Goal: Use online tool/utility: Utilize a website feature to perform a specific function

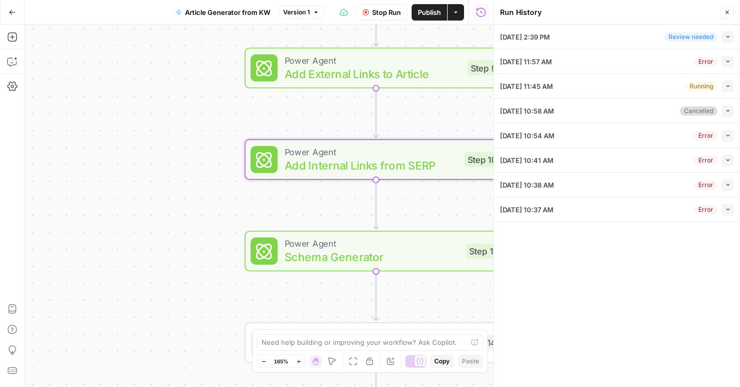
click at [725, 36] on icon "button" at bounding box center [728, 37] width 6 height 6
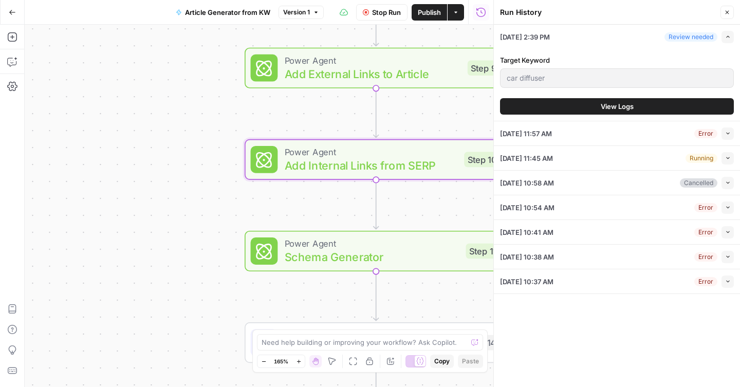
click at [584, 106] on button "View Logs" at bounding box center [617, 106] width 234 height 16
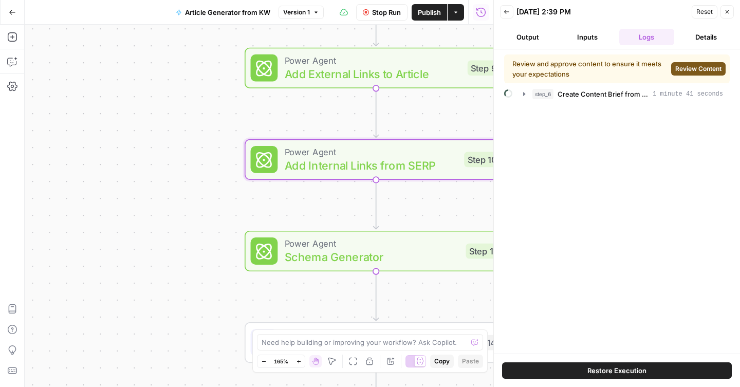
click at [704, 68] on span "Review Content" at bounding box center [698, 68] width 46 height 9
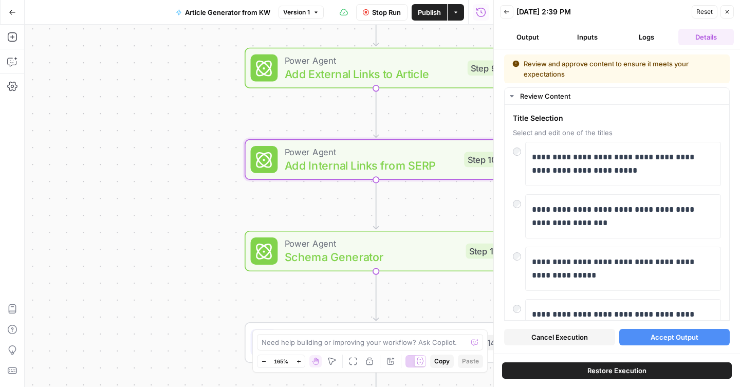
click at [703, 11] on span "Reset" at bounding box center [704, 11] width 16 height 9
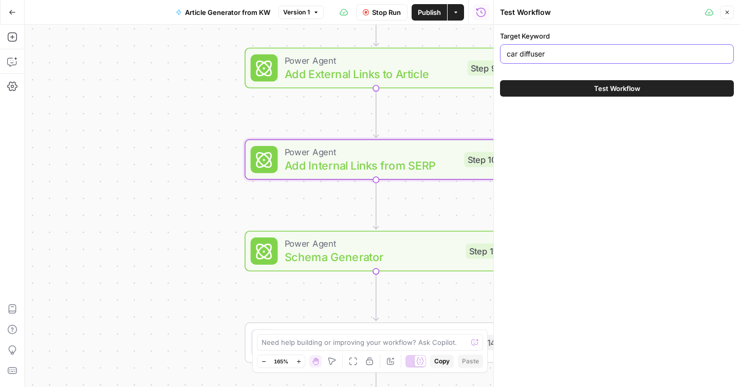
click at [551, 53] on input "car diffuser" at bounding box center [617, 54] width 220 height 10
type input "best car diffuser"
click at [548, 88] on button "Test Workflow" at bounding box center [617, 88] width 234 height 16
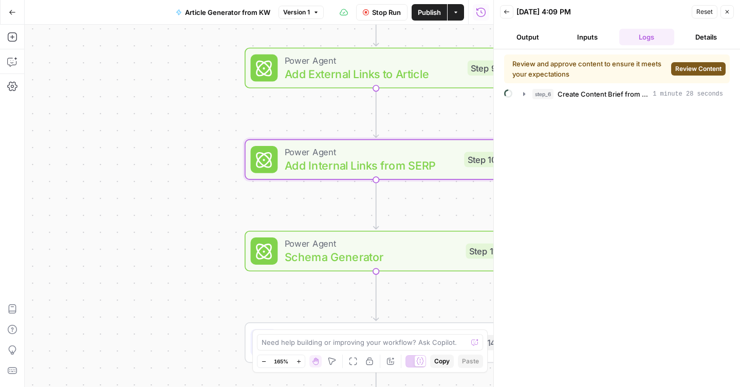
click at [700, 70] on span "Review Content" at bounding box center [698, 68] width 46 height 9
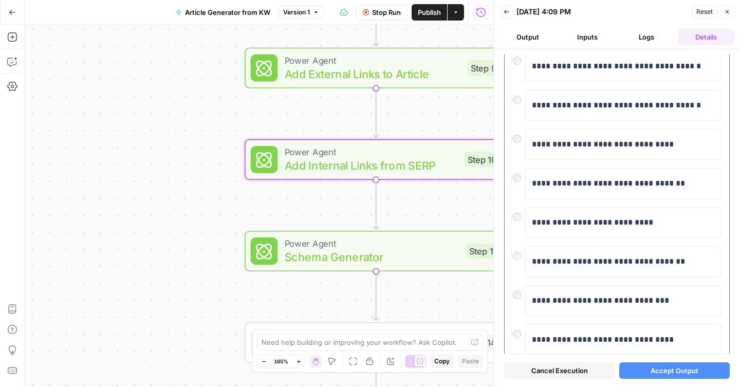
scroll to position [201, 0]
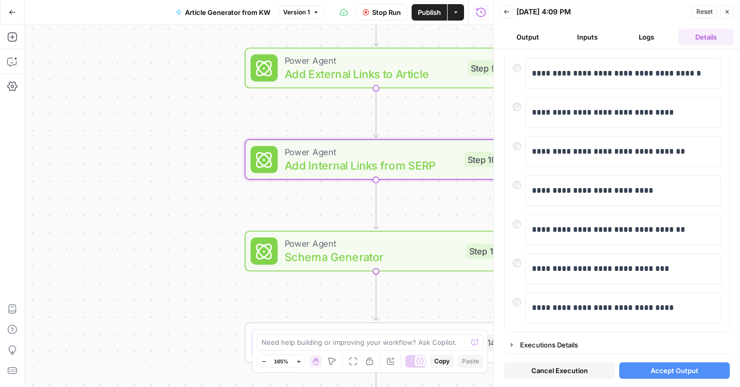
click at [662, 377] on button "Accept Output" at bounding box center [674, 370] width 111 height 16
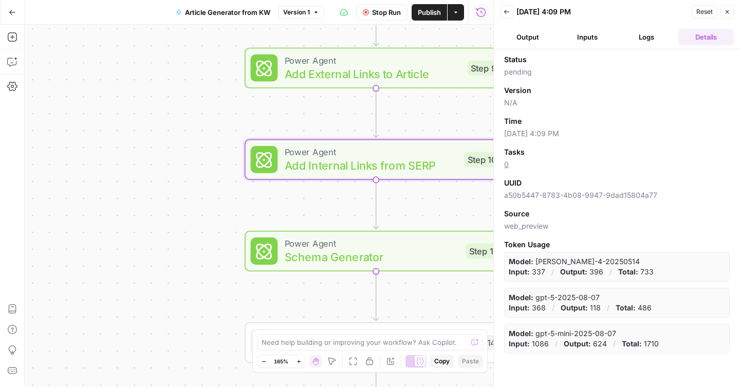
click at [650, 39] on button "Logs" at bounding box center [646, 37] width 55 height 16
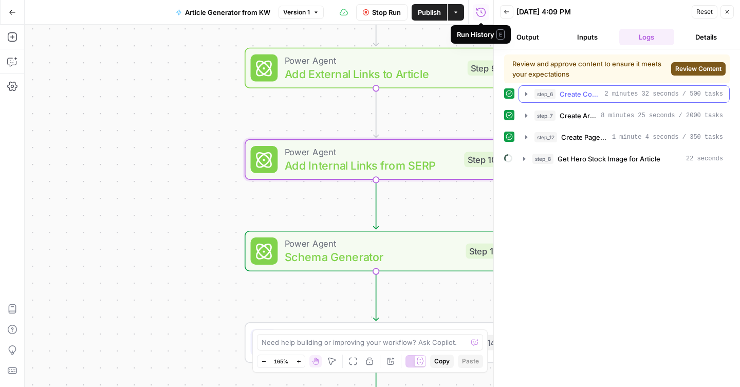
click at [523, 66] on div "Review and approve content to ensure it meets your expectations Review Content …" at bounding box center [617, 217] width 226 height 327
click at [694, 67] on span "Review Content" at bounding box center [698, 68] width 46 height 9
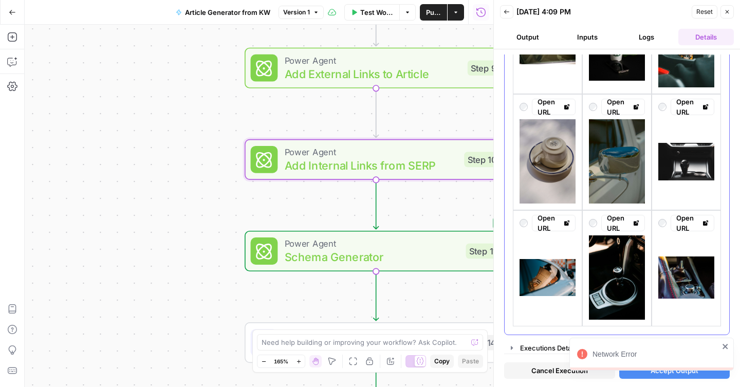
scroll to position [902, 0]
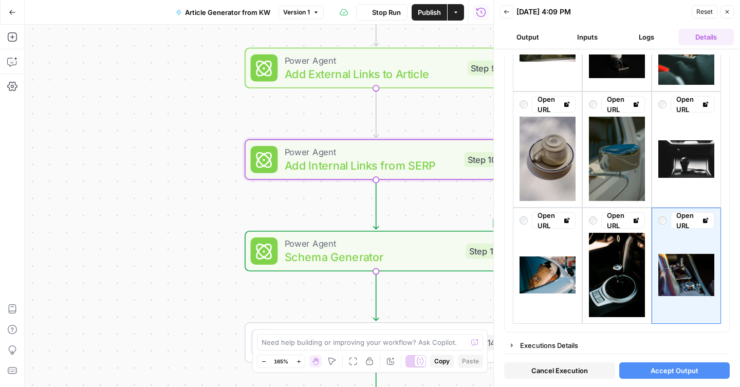
click at [670, 375] on span "Accept Output" at bounding box center [674, 370] width 48 height 10
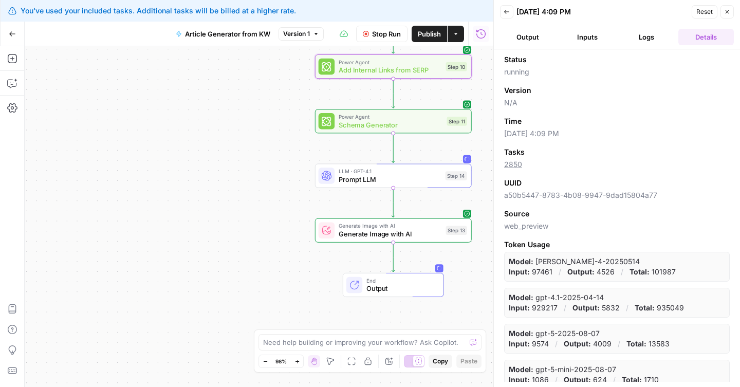
click at [645, 36] on button "Logs" at bounding box center [646, 37] width 55 height 16
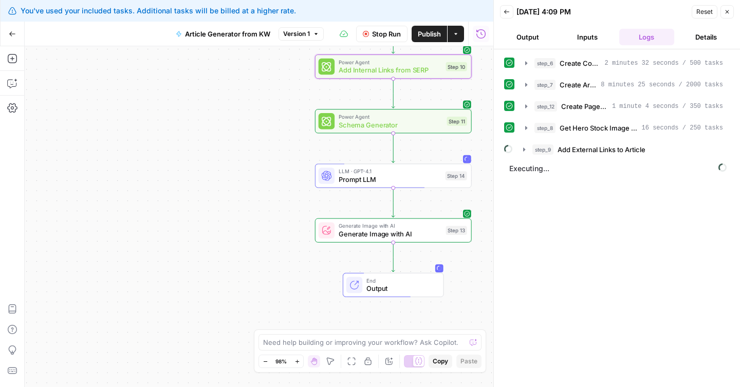
click at [701, 43] on button "Details" at bounding box center [705, 37] width 55 height 16
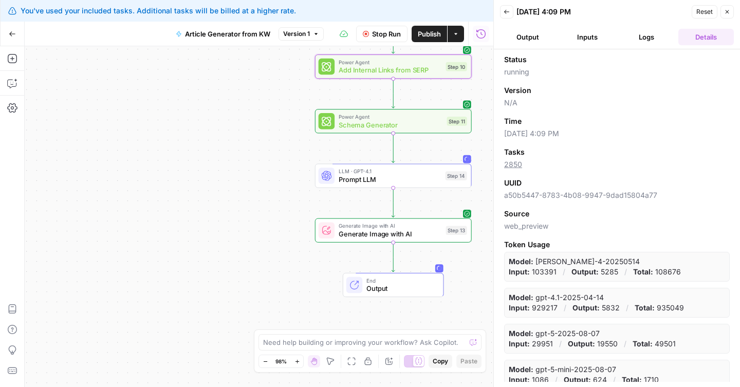
click at [665, 47] on header "Back [DATE] 4:09 PM Reset Close Output Inputs Logs Details" at bounding box center [617, 24] width 246 height 49
click at [662, 45] on button "Logs" at bounding box center [646, 37] width 55 height 16
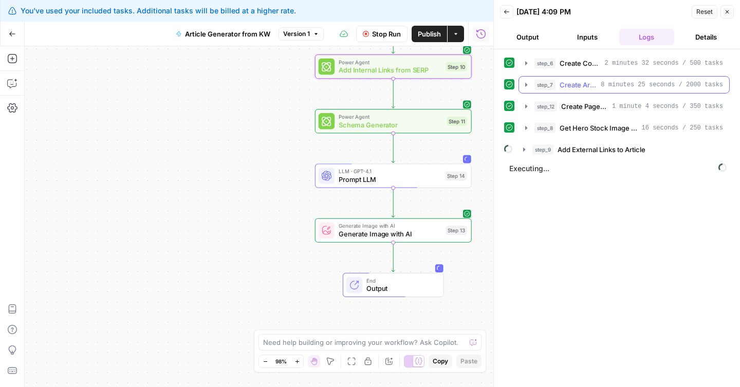
click at [595, 86] on span "Create Article from Content Brief" at bounding box center [577, 85] width 37 height 10
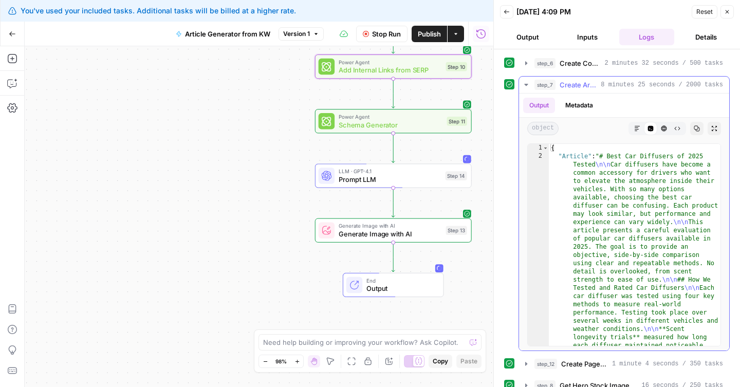
click at [595, 85] on span "Create Article from Content Brief" at bounding box center [577, 85] width 37 height 10
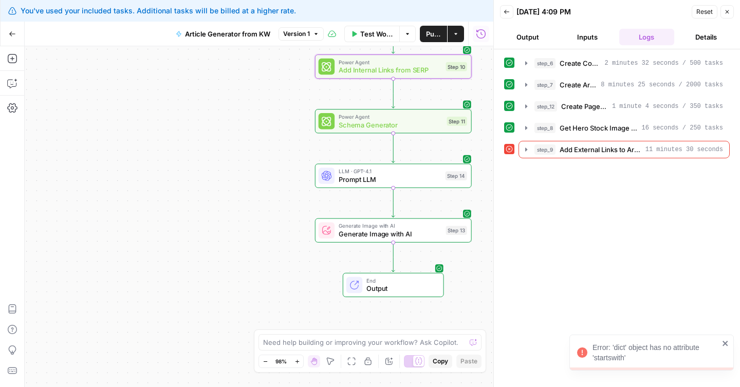
click at [611, 356] on div "Error: 'dict' object has no attribute 'startswith'" at bounding box center [655, 352] width 126 height 21
click at [408, 290] on span "Output" at bounding box center [400, 289] width 69 height 10
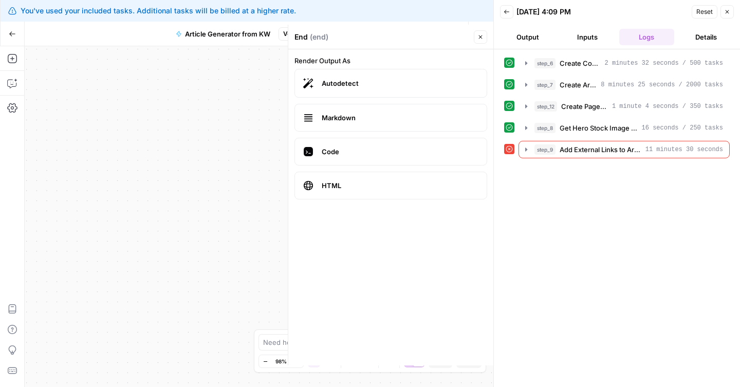
click at [539, 40] on button "Output" at bounding box center [527, 37] width 55 height 16
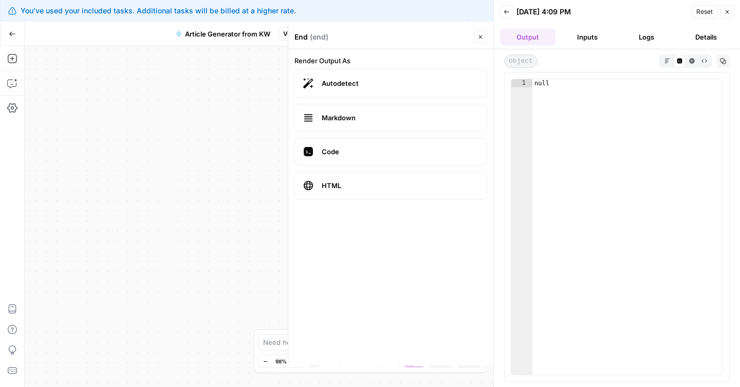
click at [526, 60] on span "object" at bounding box center [520, 60] width 33 height 13
click at [667, 61] on icon "button" at bounding box center [666, 60] width 5 height 5
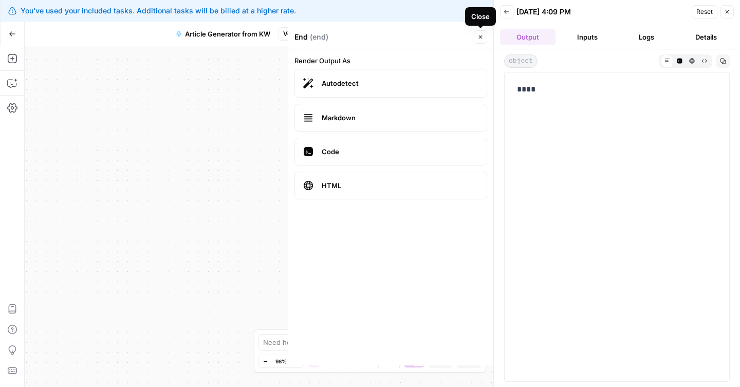
click at [480, 39] on icon "button" at bounding box center [480, 37] width 6 height 6
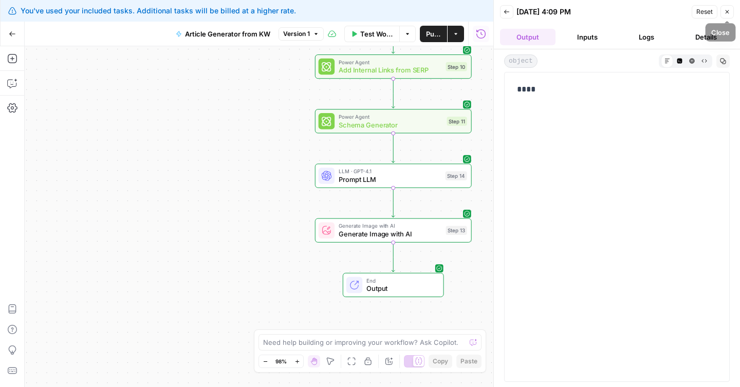
click at [729, 10] on icon "button" at bounding box center [727, 12] width 6 height 6
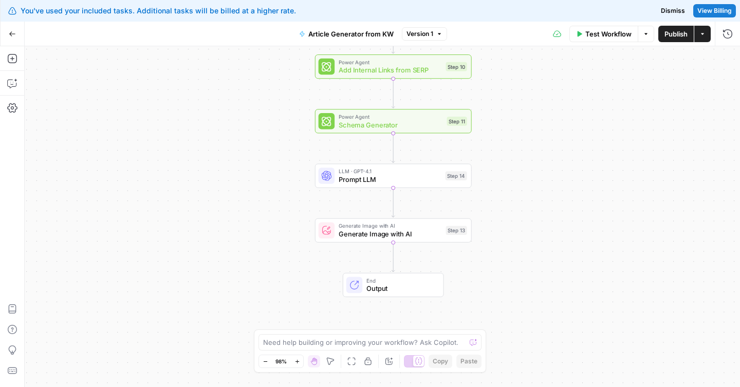
click at [11, 34] on icon "button" at bounding box center [12, 33] width 7 height 7
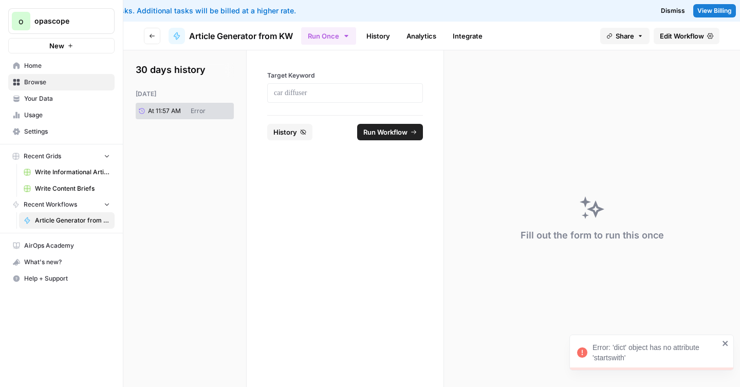
click at [430, 42] on link "Analytics" at bounding box center [421, 36] width 42 height 16
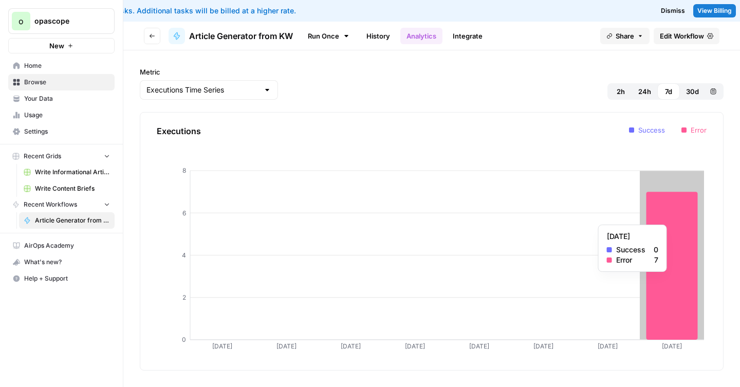
click at [665, 219] on icon at bounding box center [671, 266] width 51 height 148
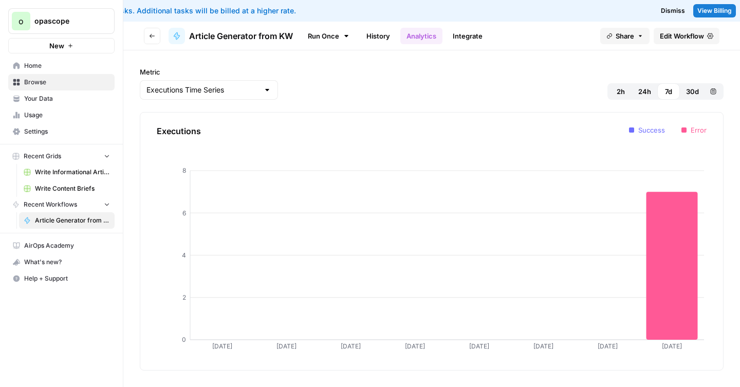
click at [51, 97] on span "Your Data" at bounding box center [67, 98] width 86 height 9
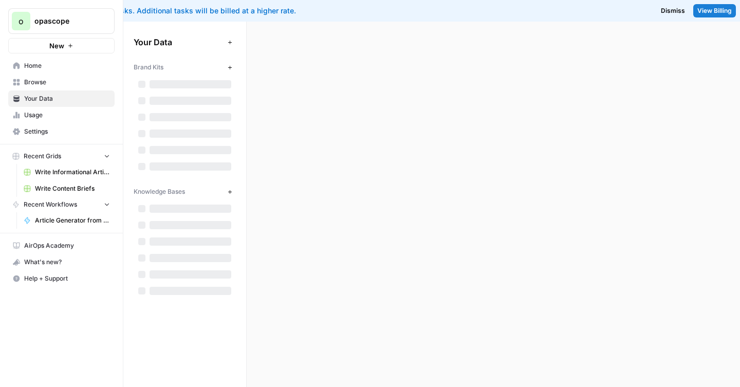
click at [38, 114] on span "Usage" at bounding box center [67, 114] width 86 height 9
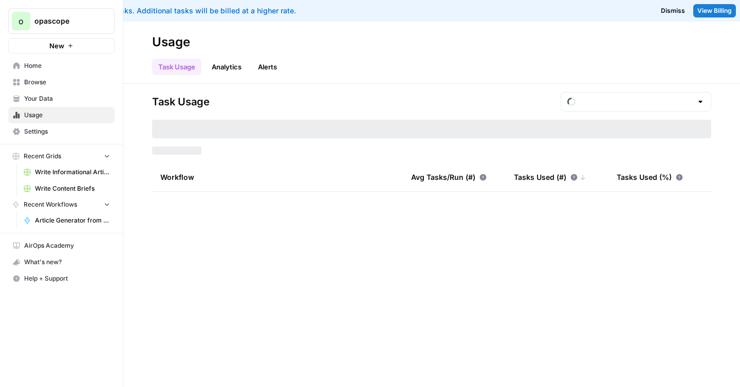
type input "August Overage"
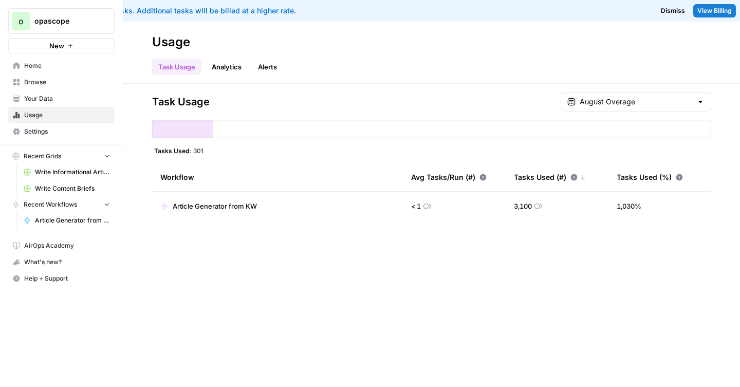
click at [707, 10] on span "View Billing" at bounding box center [714, 10] width 34 height 9
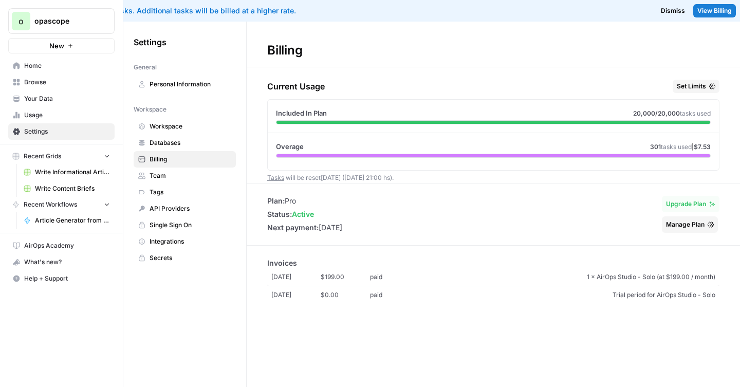
click at [705, 147] on span "$7.53" at bounding box center [702, 147] width 17 height 8
click at [179, 208] on span "API Providers" at bounding box center [190, 208] width 82 height 9
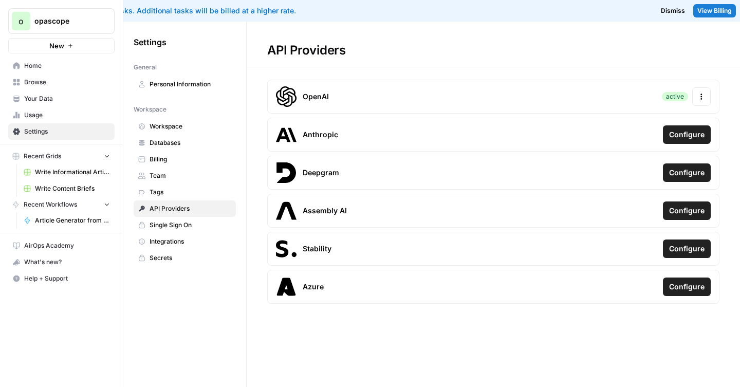
click at [36, 116] on span "Usage" at bounding box center [67, 114] width 86 height 9
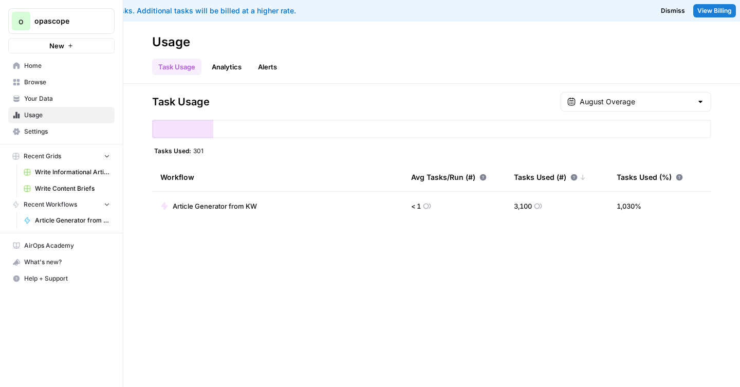
click at [52, 82] on span "Browse" at bounding box center [67, 82] width 86 height 9
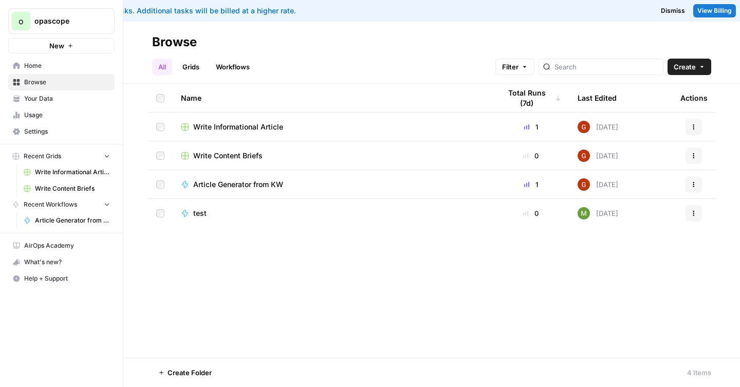
click at [246, 180] on span "Article Generator from KW" at bounding box center [238, 184] width 90 height 10
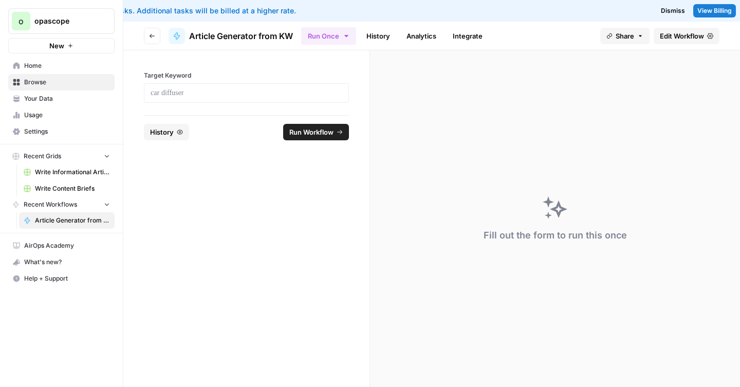
click at [377, 32] on link "History" at bounding box center [378, 36] width 36 height 16
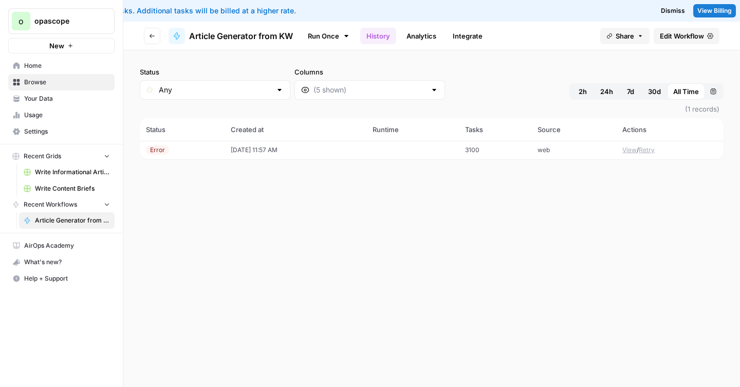
click at [273, 147] on td "[DATE] 11:57 AM" at bounding box center [295, 150] width 142 height 18
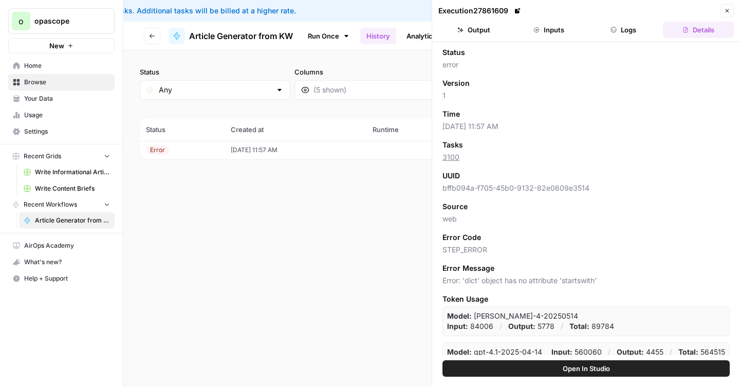
click at [480, 23] on button "Output" at bounding box center [473, 30] width 71 height 16
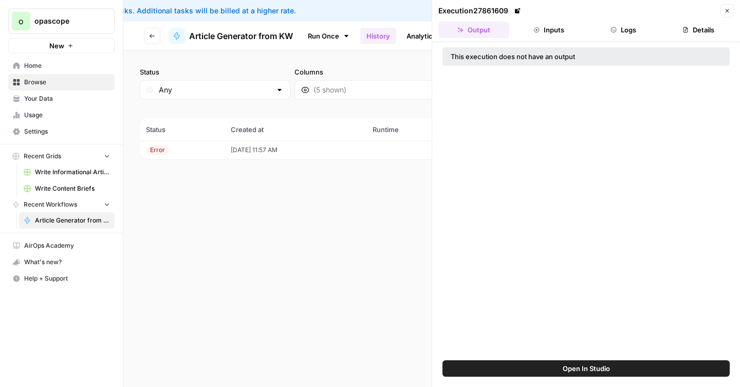
click at [479, 60] on div "This execution does not have an output" at bounding box center [550, 56] width 198 height 10
click at [678, 27] on button "Details" at bounding box center [698, 30] width 71 height 16
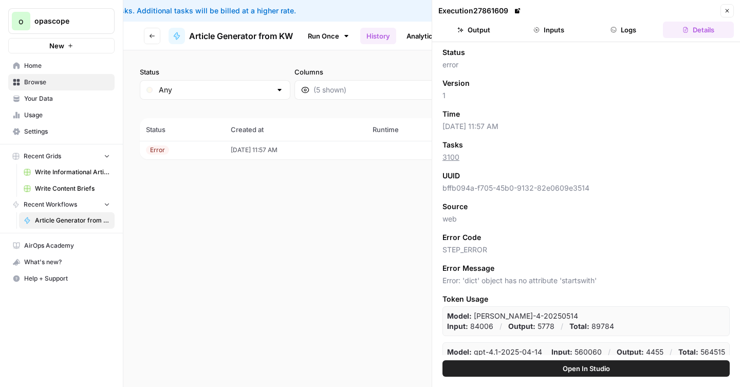
click at [729, 9] on icon "button" at bounding box center [727, 11] width 6 height 6
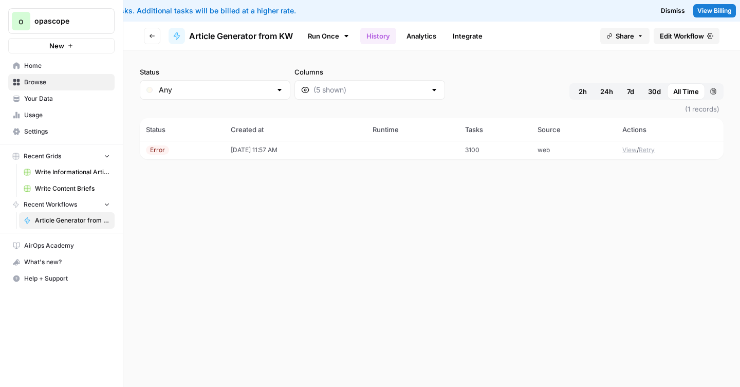
click at [626, 149] on button "View" at bounding box center [629, 149] width 14 height 9
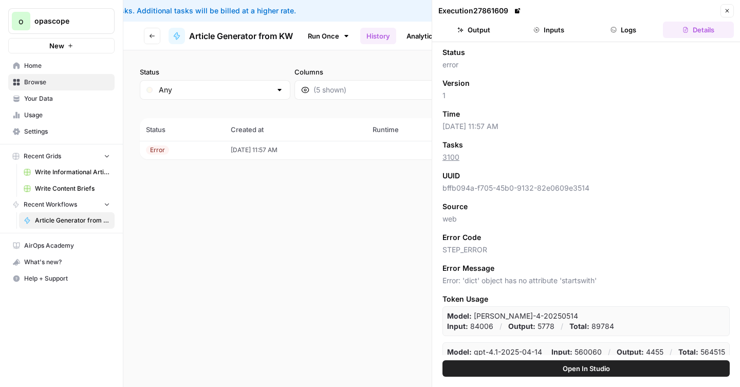
click at [728, 14] on button "Close" at bounding box center [726, 10] width 13 height 13
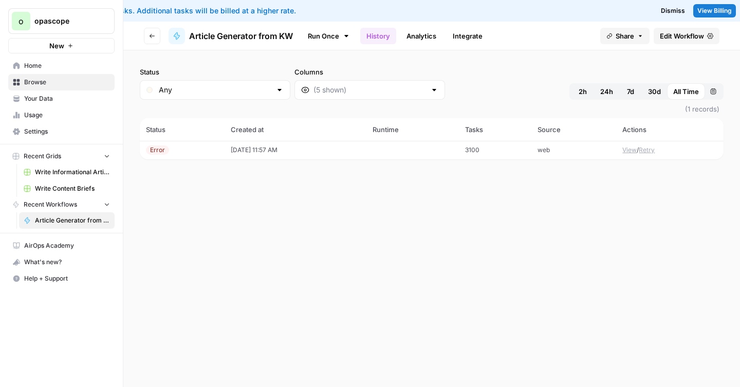
click at [421, 32] on link "Analytics" at bounding box center [421, 36] width 42 height 16
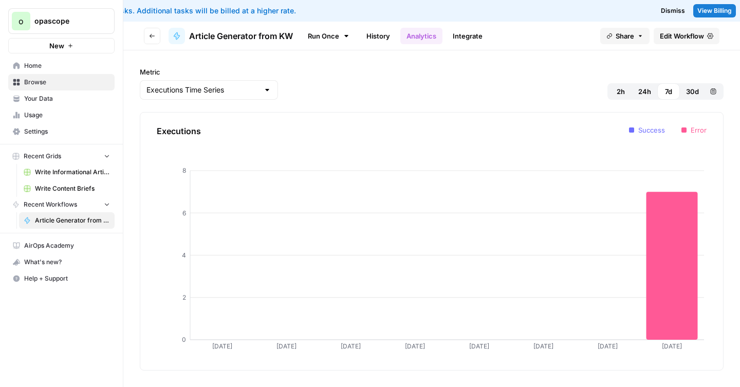
click at [465, 47] on header "Go back Article Generator from KW Run Once History Analytics Integrate Share Ed…" at bounding box center [431, 36] width 616 height 29
click at [470, 38] on link "Integrate" at bounding box center [467, 36] width 42 height 16
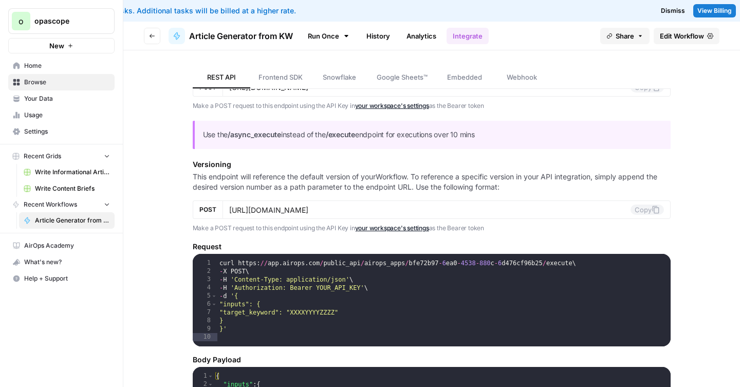
scroll to position [157, 0]
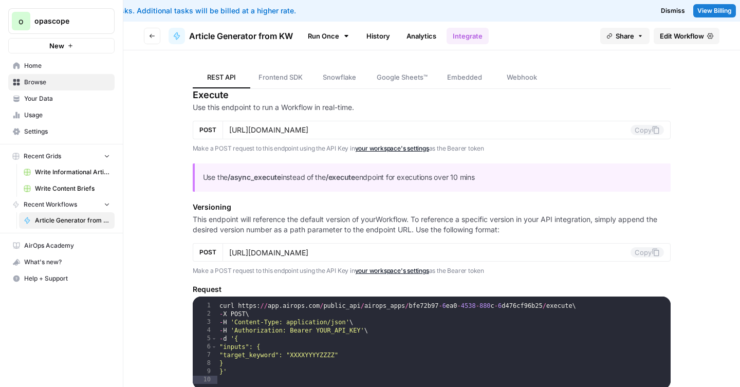
click at [146, 38] on button "Go back" at bounding box center [152, 36] width 16 height 16
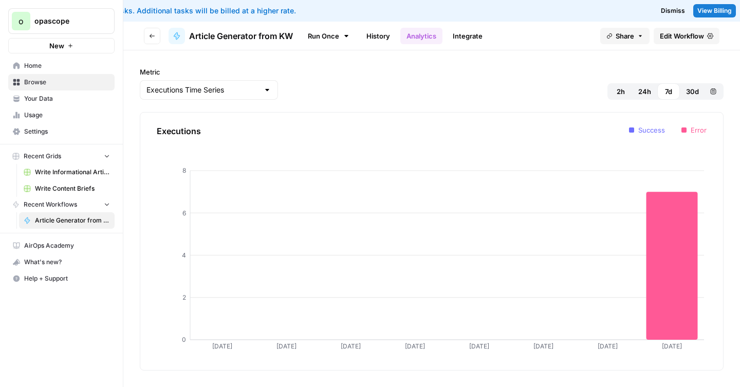
click at [53, 71] on link "Home" at bounding box center [61, 66] width 106 height 16
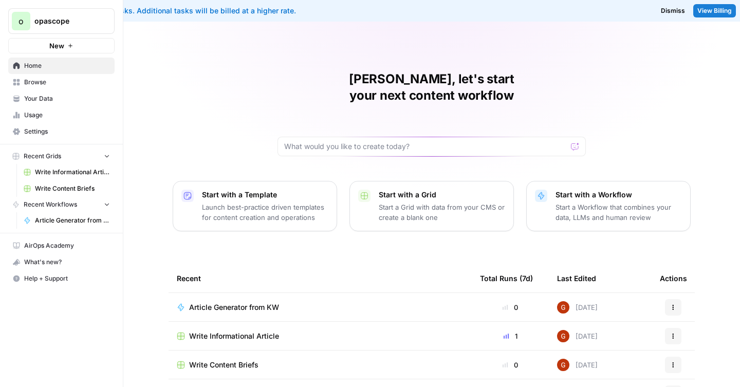
scroll to position [21, 0]
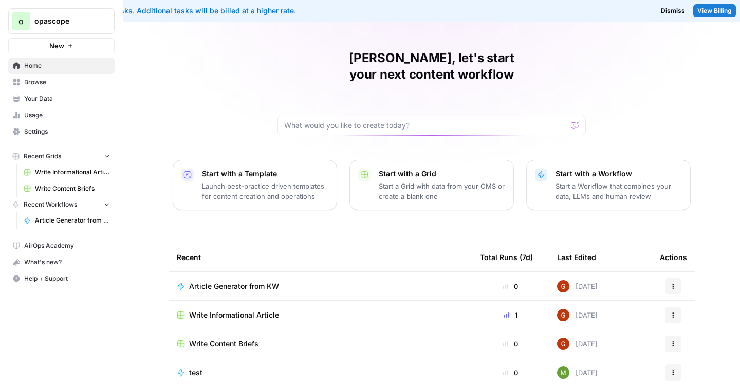
click at [235, 281] on span "Article Generator from KW" at bounding box center [234, 286] width 90 height 10
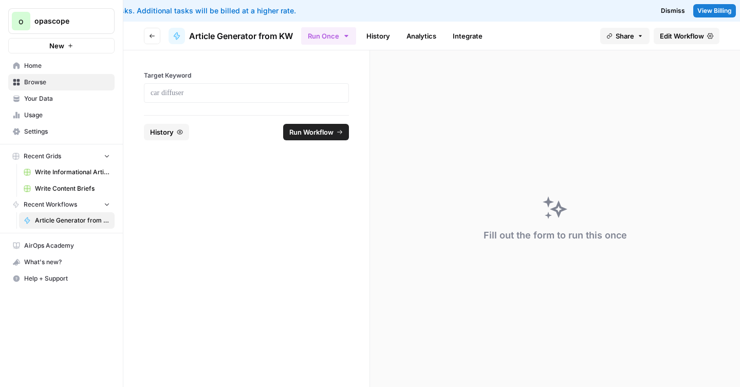
click at [158, 132] on span "History" at bounding box center [162, 132] width 24 height 10
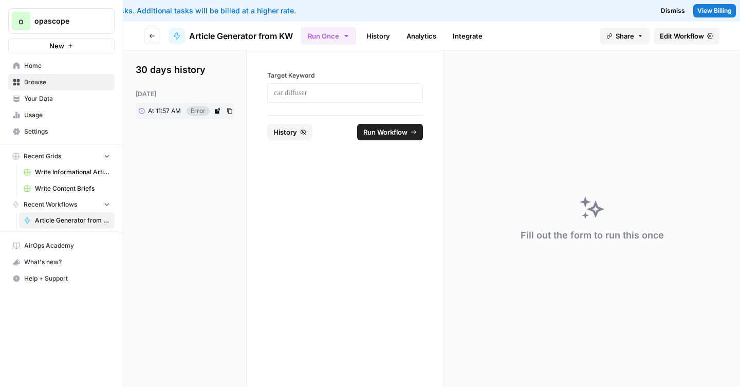
click at [217, 110] on icon at bounding box center [217, 110] width 5 height 5
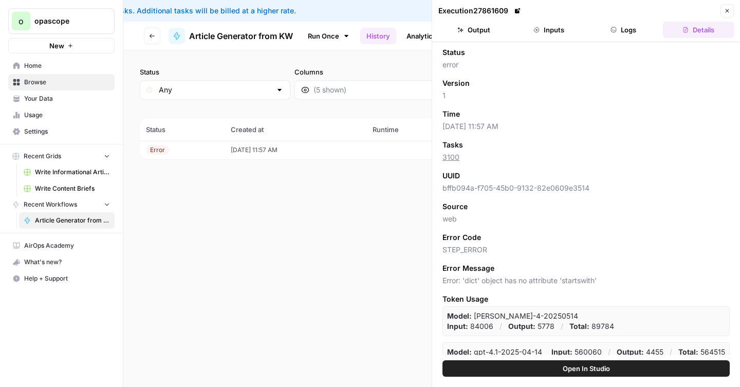
click at [464, 33] on button "Output" at bounding box center [473, 30] width 71 height 16
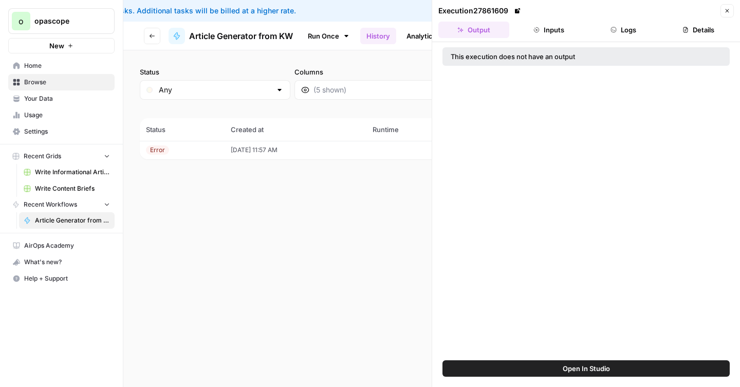
click at [505, 45] on div "This execution does not have an output" at bounding box center [586, 201] width 308 height 318
click at [548, 31] on button "Inputs" at bounding box center [548, 30] width 71 height 16
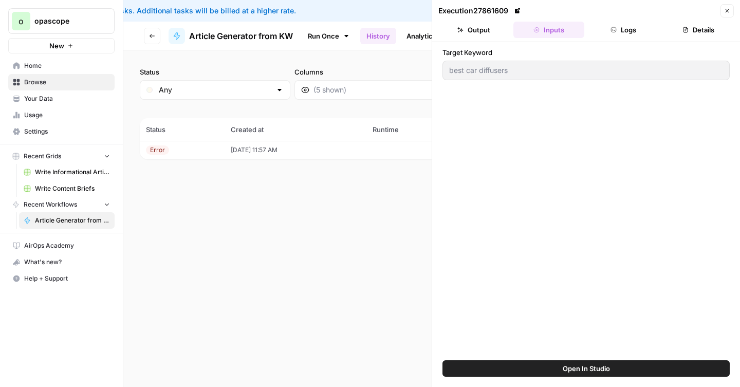
click at [622, 23] on button "Logs" at bounding box center [623, 30] width 71 height 16
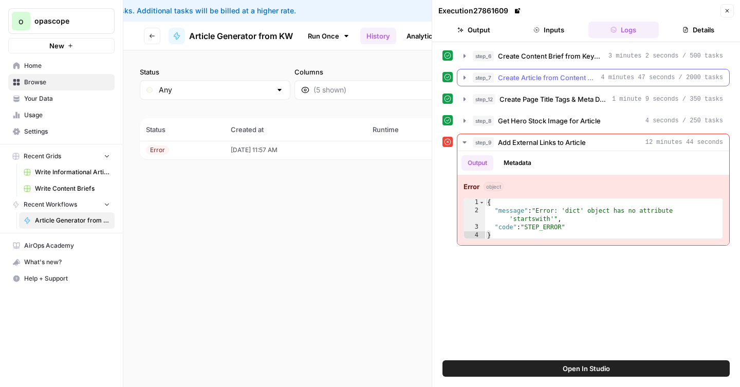
click at [539, 80] on span "Create Article from Content Brief" at bounding box center [547, 77] width 99 height 10
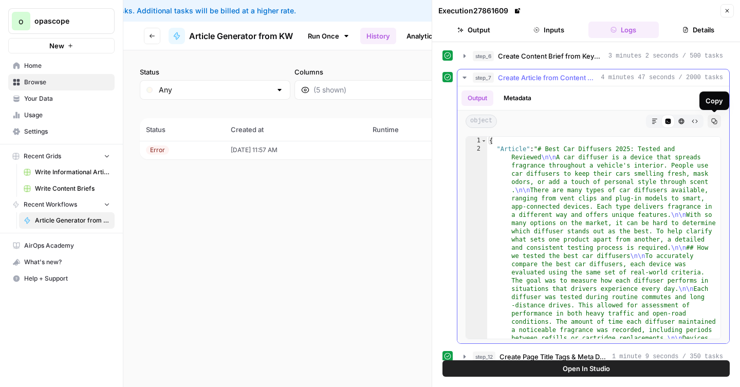
click at [711, 120] on icon "button" at bounding box center [714, 121] width 6 height 6
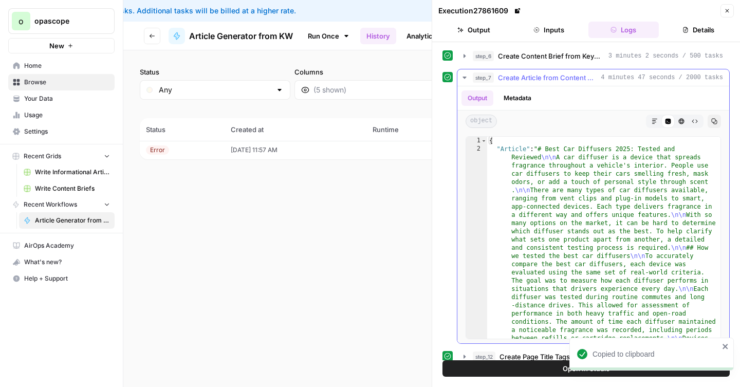
click at [657, 120] on icon "button" at bounding box center [654, 121] width 6 height 6
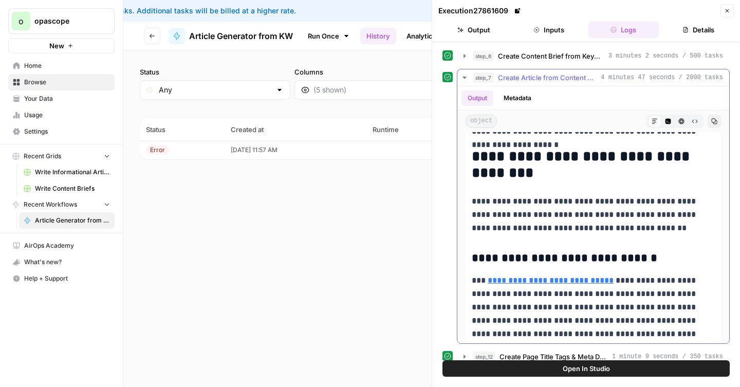
scroll to position [557, 0]
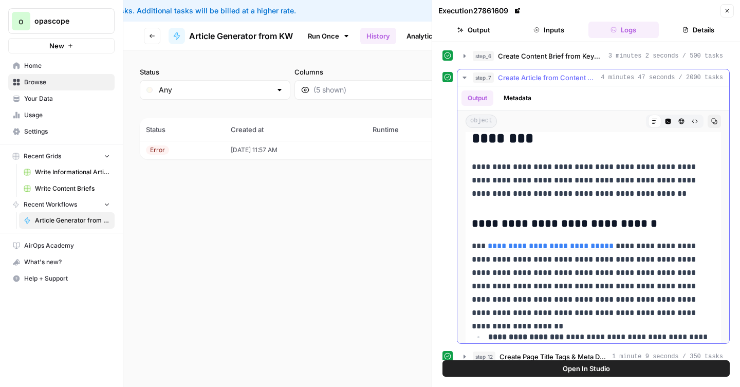
click at [713, 125] on button "Copy" at bounding box center [713, 121] width 13 height 13
